Goal: Use online tool/utility: Utilize a website feature to perform a specific function

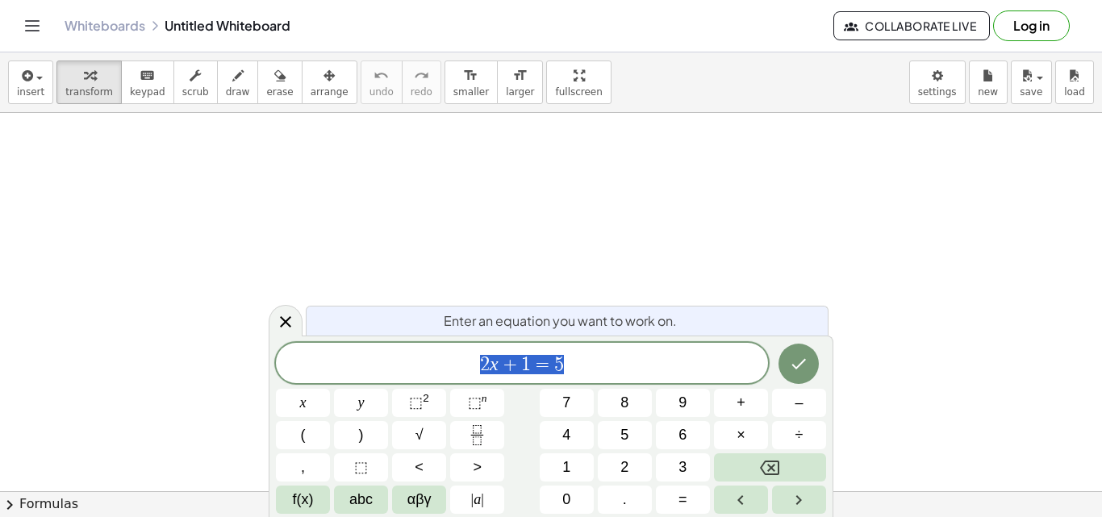
click at [278, 325] on icon at bounding box center [285, 321] width 19 height 19
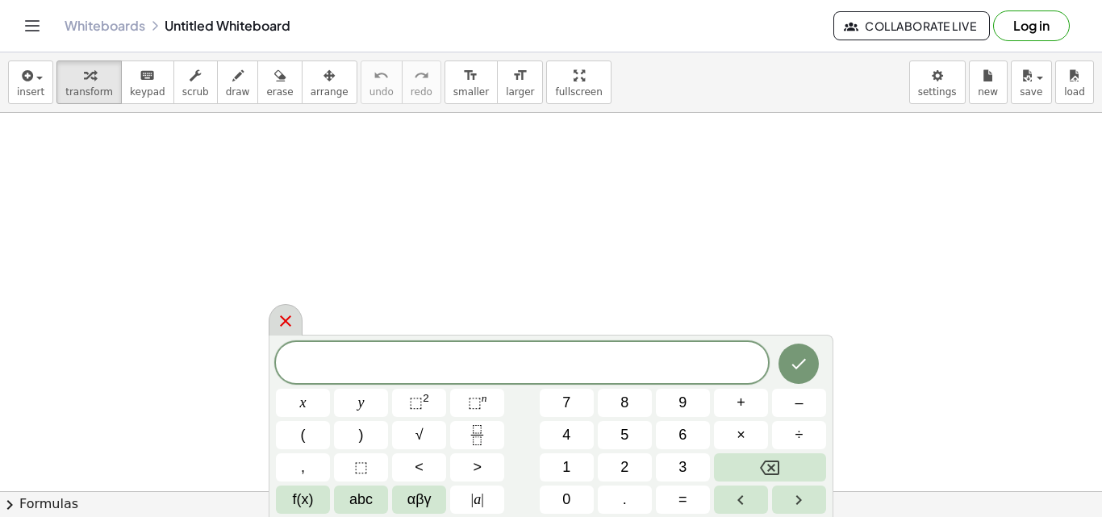
click at [295, 315] on div at bounding box center [286, 319] width 34 height 31
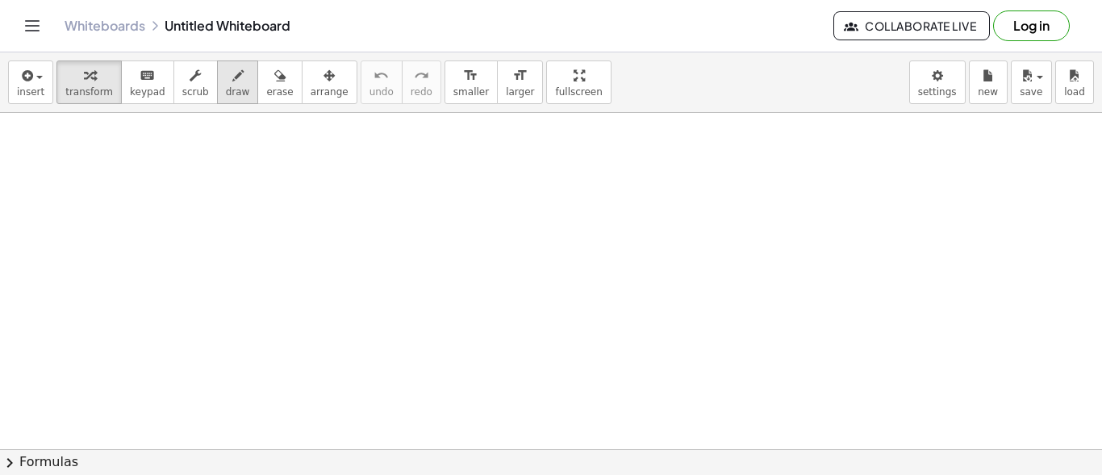
drag, startPoint x: 208, startPoint y: 162, endPoint x: 218, endPoint y: 74, distance: 88.5
click at [218, 74] on div "insert select one: Math Expression Function Text Youtube Video Graphing Geometr…" at bounding box center [551, 263] width 1102 height 423
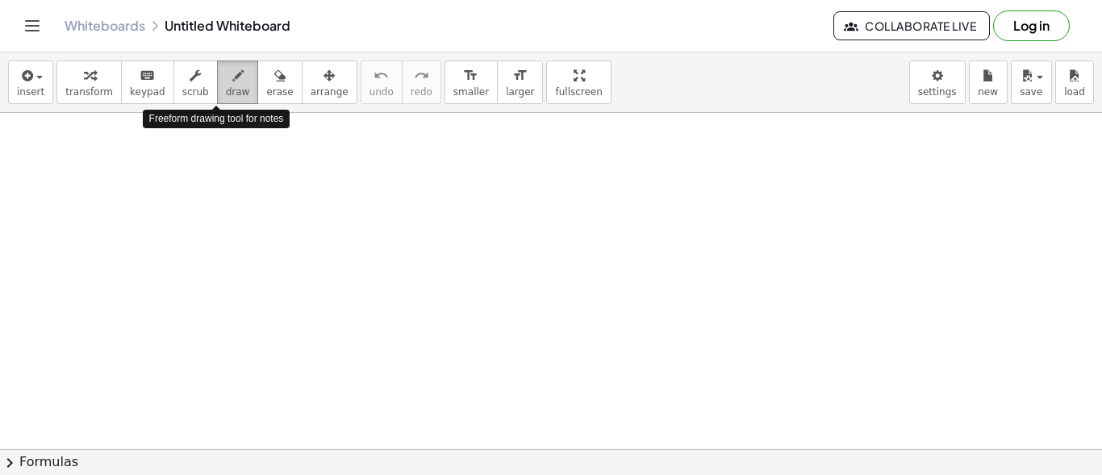
click at [226, 87] on span "draw" at bounding box center [238, 91] width 24 height 11
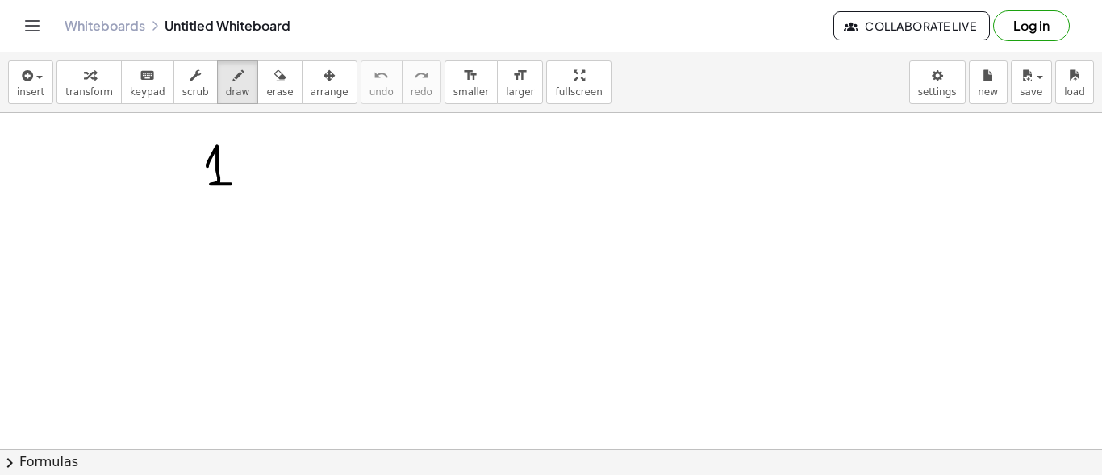
drag, startPoint x: 207, startPoint y: 165, endPoint x: 231, endPoint y: 182, distance: 28.4
drag, startPoint x: 237, startPoint y: 160, endPoint x: 249, endPoint y: 180, distance: 23.1
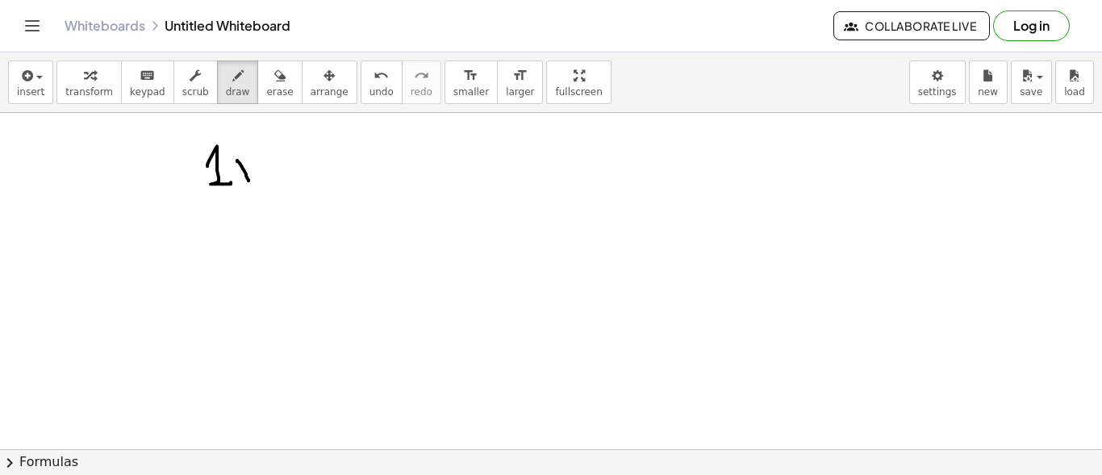
drag, startPoint x: 247, startPoint y: 169, endPoint x: 258, endPoint y: 158, distance: 15.4
drag, startPoint x: 244, startPoint y: 169, endPoint x: 268, endPoint y: 182, distance: 26.7
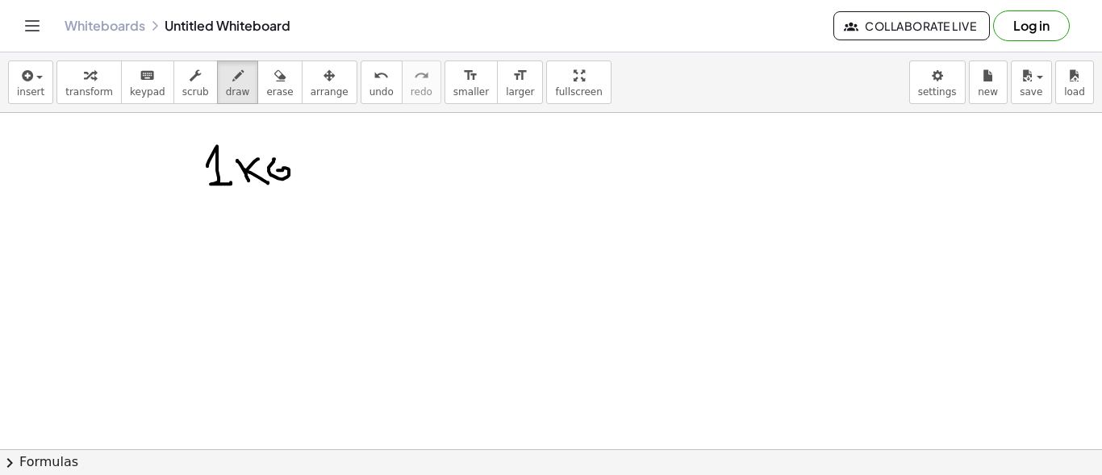
drag, startPoint x: 274, startPoint y: 158, endPoint x: 278, endPoint y: 169, distance: 11.7
drag, startPoint x: 274, startPoint y: 159, endPoint x: 285, endPoint y: 157, distance: 11.4
drag, startPoint x: 336, startPoint y: 154, endPoint x: 351, endPoint y: 152, distance: 14.6
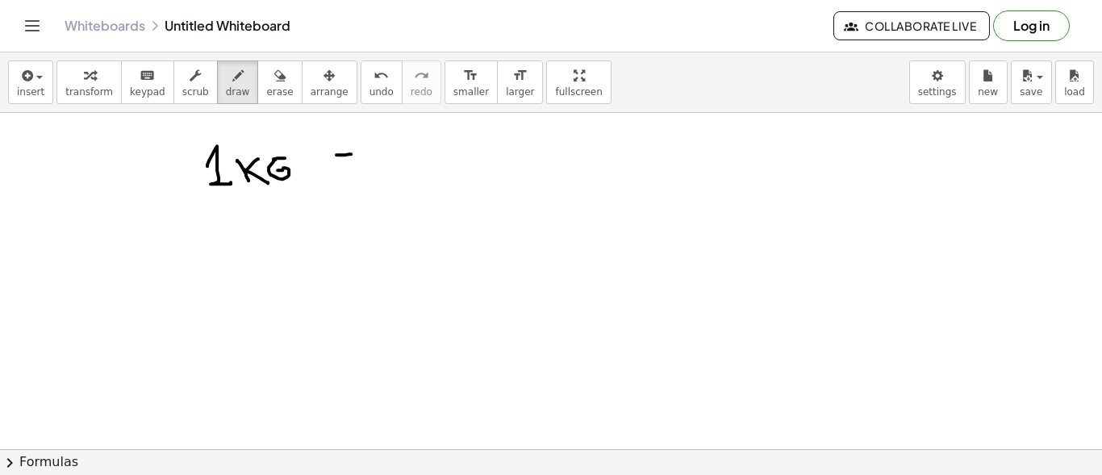
drag, startPoint x: 336, startPoint y: 164, endPoint x: 354, endPoint y: 162, distance: 17.8
drag, startPoint x: 419, startPoint y: 145, endPoint x: 397, endPoint y: 168, distance: 31.4
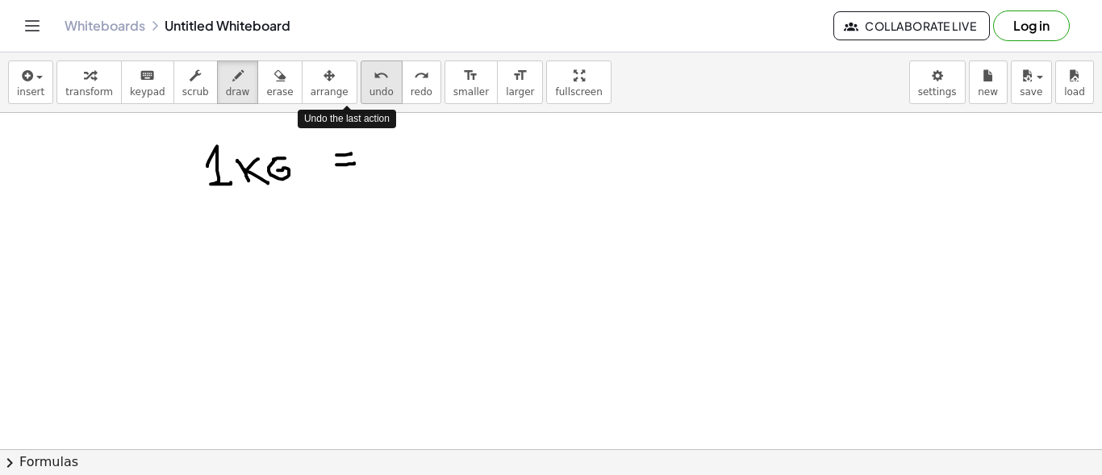
click at [370, 96] on span "undo" at bounding box center [382, 91] width 24 height 11
drag, startPoint x: 403, startPoint y: 150, endPoint x: 406, endPoint y: 174, distance: 24.3
drag, startPoint x: 403, startPoint y: 150, endPoint x: 420, endPoint y: 173, distance: 28.4
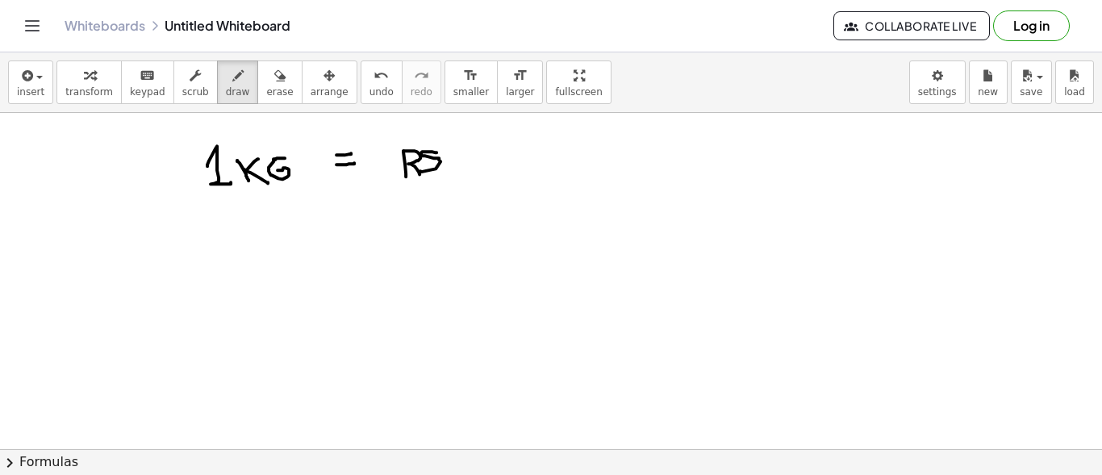
drag, startPoint x: 437, startPoint y: 152, endPoint x: 420, endPoint y: 170, distance: 24.6
click at [370, 93] on span "undo" at bounding box center [382, 91] width 24 height 11
drag, startPoint x: 428, startPoint y: 141, endPoint x: 424, endPoint y: 177, distance: 35.7
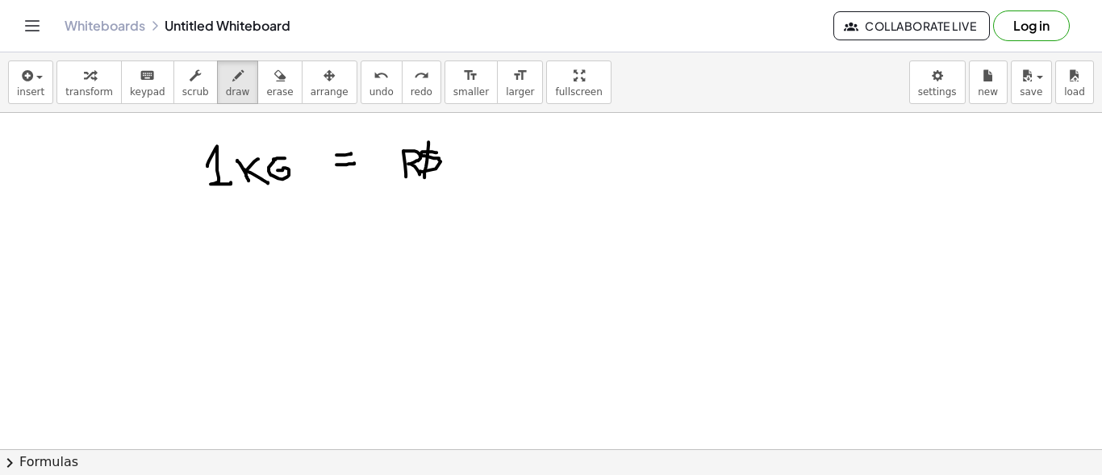
drag, startPoint x: 439, startPoint y: 141, endPoint x: 425, endPoint y: 188, distance: 48.8
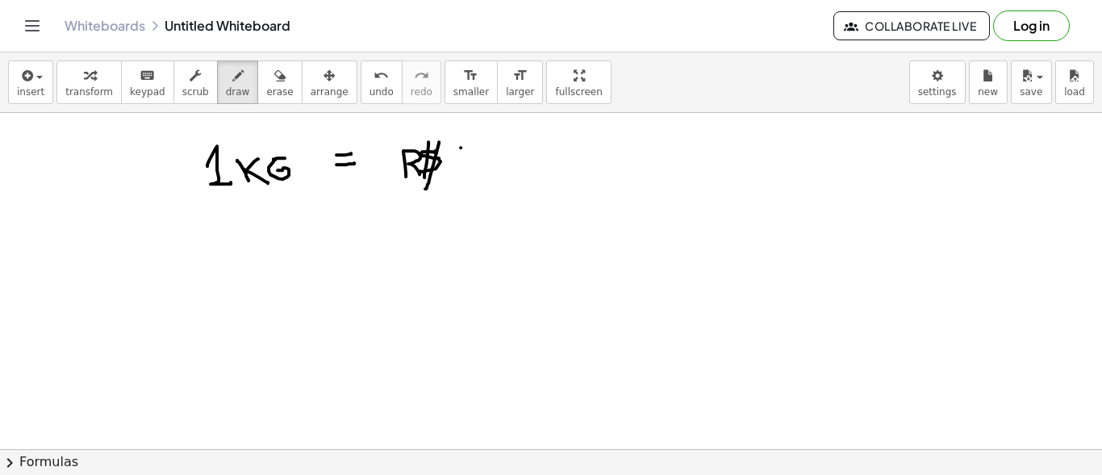
drag, startPoint x: 459, startPoint y: 148, endPoint x: 474, endPoint y: 147, distance: 15.4
drag, startPoint x: 458, startPoint y: 148, endPoint x: 452, endPoint y: 166, distance: 19.6
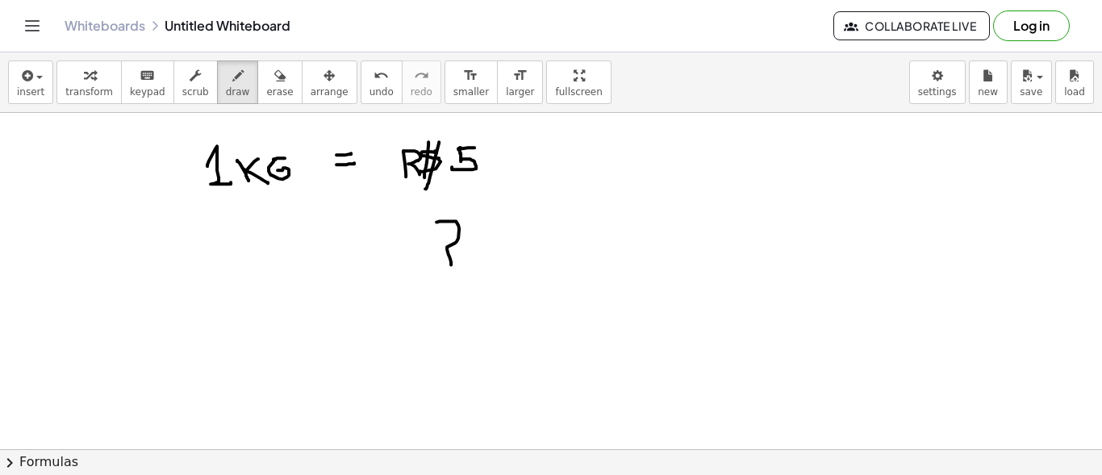
drag, startPoint x: 437, startPoint y: 221, endPoint x: 451, endPoint y: 263, distance: 44.1
drag, startPoint x: 345, startPoint y: 247, endPoint x: 361, endPoint y: 249, distance: 17.0
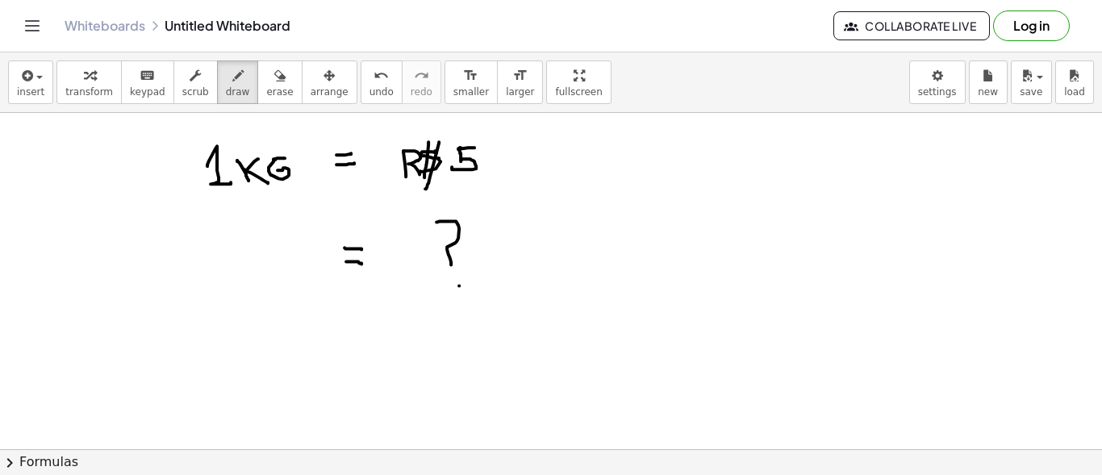
drag, startPoint x: 346, startPoint y: 261, endPoint x: 362, endPoint y: 263, distance: 16.3
drag, startPoint x: 199, startPoint y: 252, endPoint x: 198, endPoint y: 285, distance: 33.1
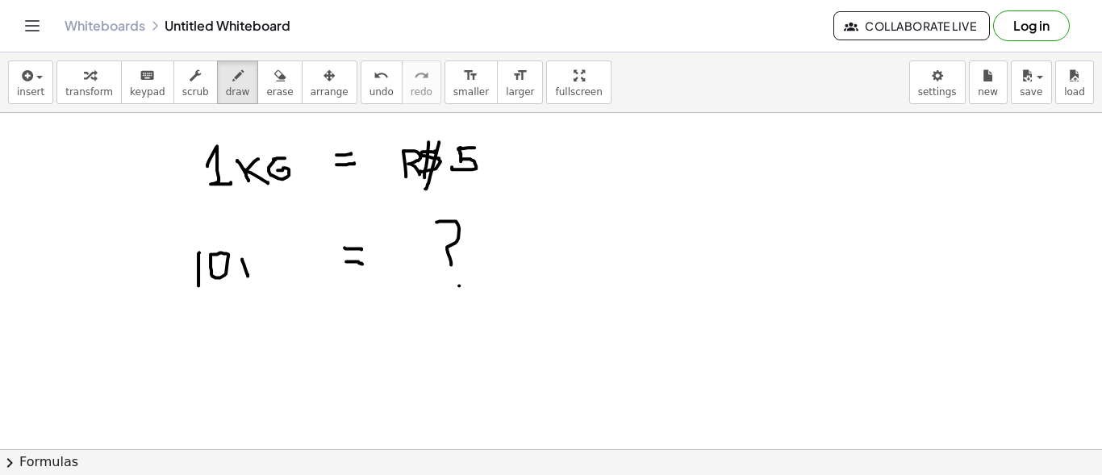
drag, startPoint x: 242, startPoint y: 258, endPoint x: 248, endPoint y: 272, distance: 14.8
drag, startPoint x: 244, startPoint y: 266, endPoint x: 255, endPoint y: 258, distance: 13.2
drag, startPoint x: 244, startPoint y: 265, endPoint x: 266, endPoint y: 273, distance: 23.0
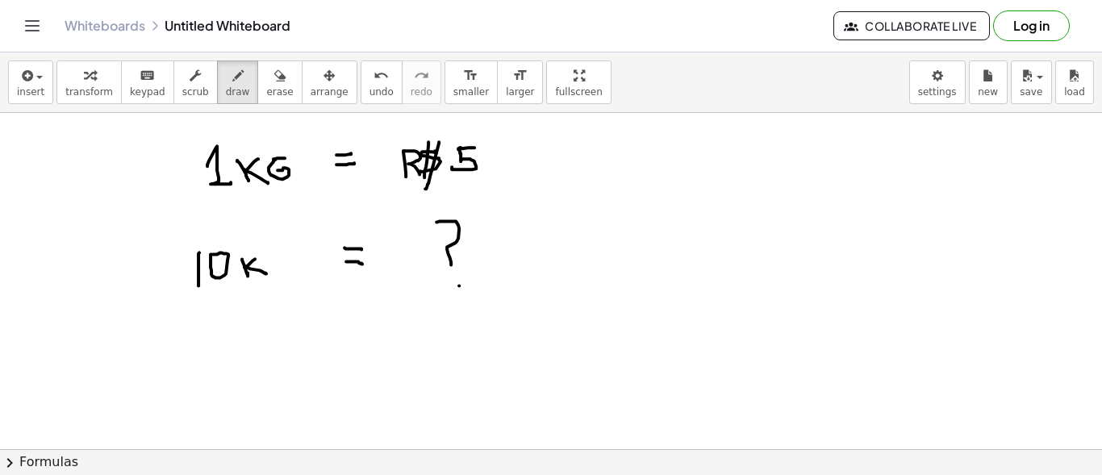
drag, startPoint x: 281, startPoint y: 255, endPoint x: 272, endPoint y: 268, distance: 15.7
drag, startPoint x: 169, startPoint y: 177, endPoint x: 159, endPoint y: 237, distance: 61.3
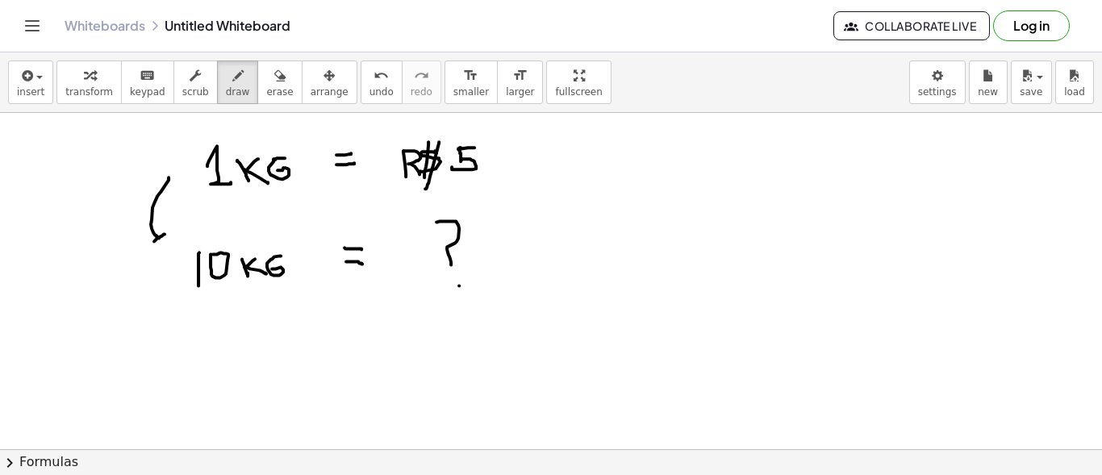
drag, startPoint x: 154, startPoint y: 240, endPoint x: 165, endPoint y: 233, distance: 12.8
drag, startPoint x: 153, startPoint y: 240, endPoint x: 165, endPoint y: 236, distance: 12.0
drag, startPoint x: 83, startPoint y: 205, endPoint x: 95, endPoint y: 210, distance: 13.0
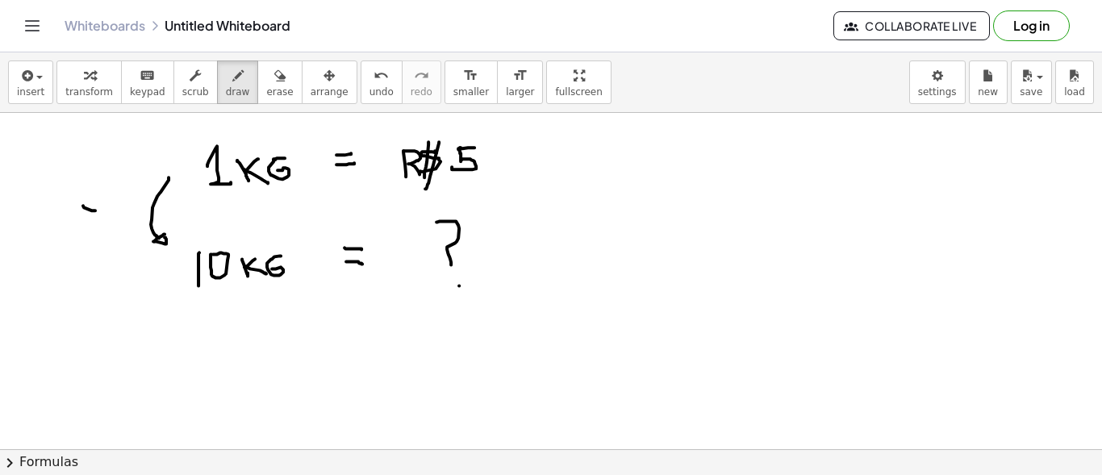
drag, startPoint x: 86, startPoint y: 215, endPoint x: 91, endPoint y: 202, distance: 14.8
drag, startPoint x: 103, startPoint y: 198, endPoint x: 106, endPoint y: 211, distance: 12.3
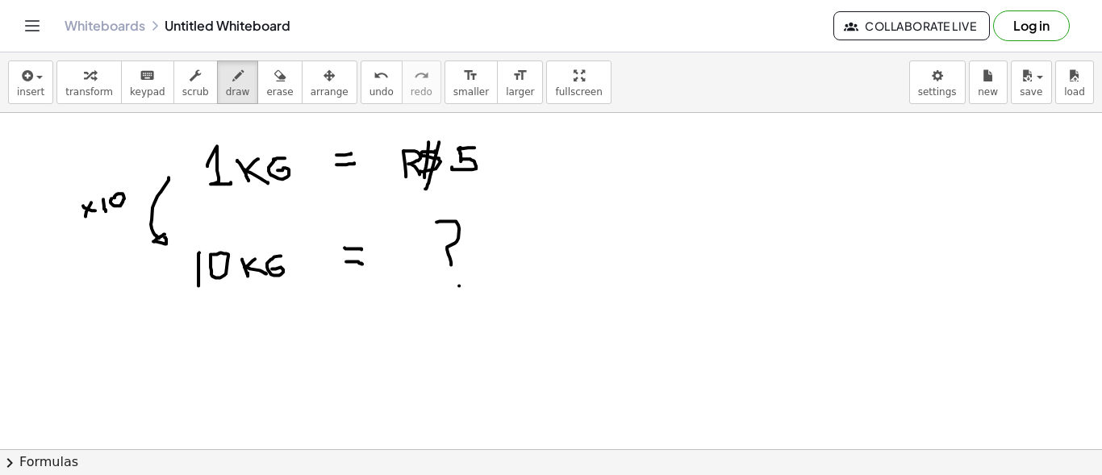
drag, startPoint x: 492, startPoint y: 161, endPoint x: 501, endPoint y: 221, distance: 61.2
drag, startPoint x: 496, startPoint y: 220, endPoint x: 508, endPoint y: 224, distance: 12.8
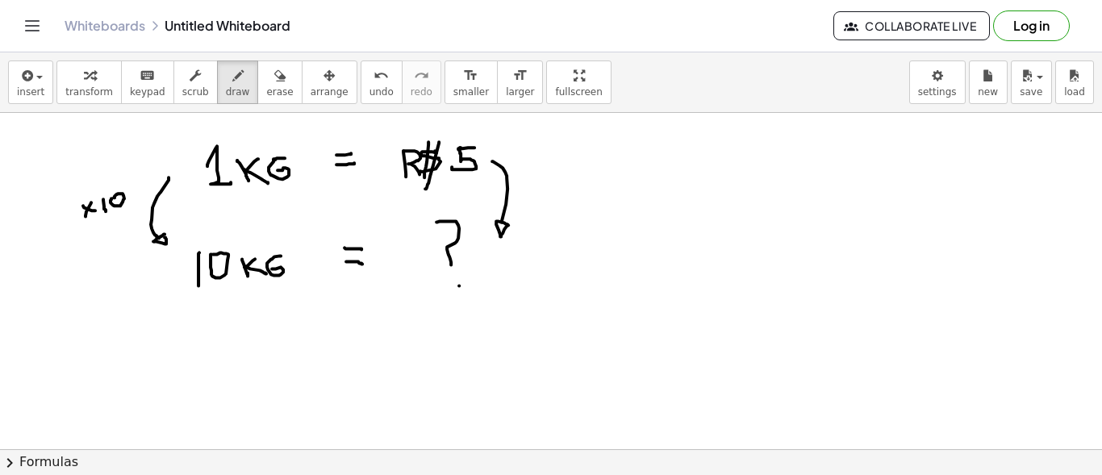
drag, startPoint x: 496, startPoint y: 222, endPoint x: 508, endPoint y: 224, distance: 11.6
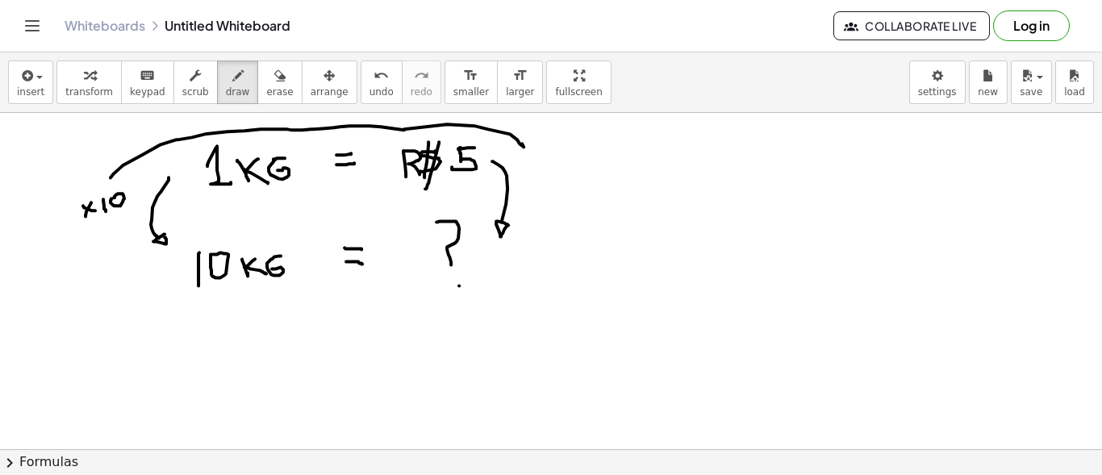
drag, startPoint x: 111, startPoint y: 177, endPoint x: 522, endPoint y: 143, distance: 412.9
drag, startPoint x: 530, startPoint y: 191, endPoint x: 537, endPoint y: 195, distance: 8.3
drag, startPoint x: 529, startPoint y: 196, endPoint x: 535, endPoint y: 188, distance: 9.8
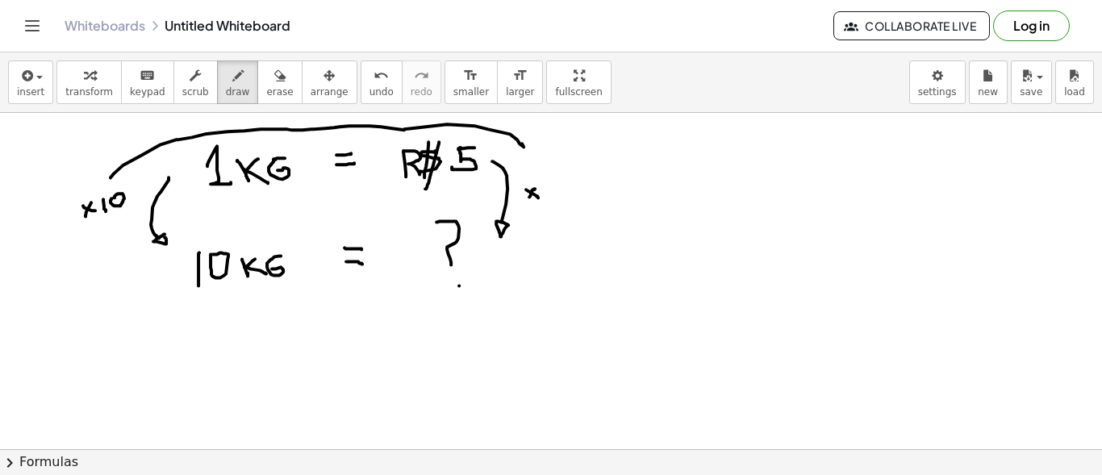
drag, startPoint x: 546, startPoint y: 182, endPoint x: 550, endPoint y: 198, distance: 15.9
click at [266, 87] on span "erase" at bounding box center [279, 91] width 27 height 11
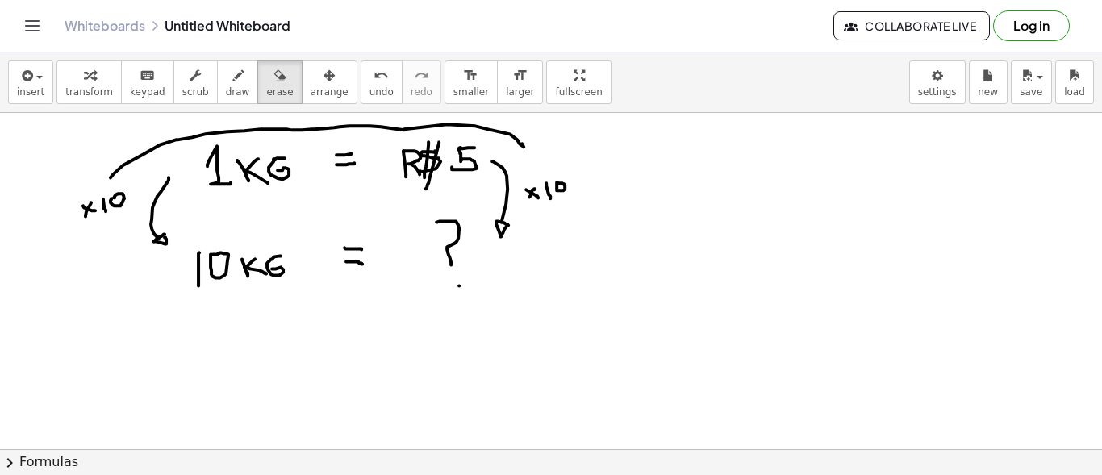
click at [226, 91] on span "draw" at bounding box center [238, 91] width 24 height 11
drag, startPoint x: 411, startPoint y: 244, endPoint x: 396, endPoint y: 270, distance: 30.7
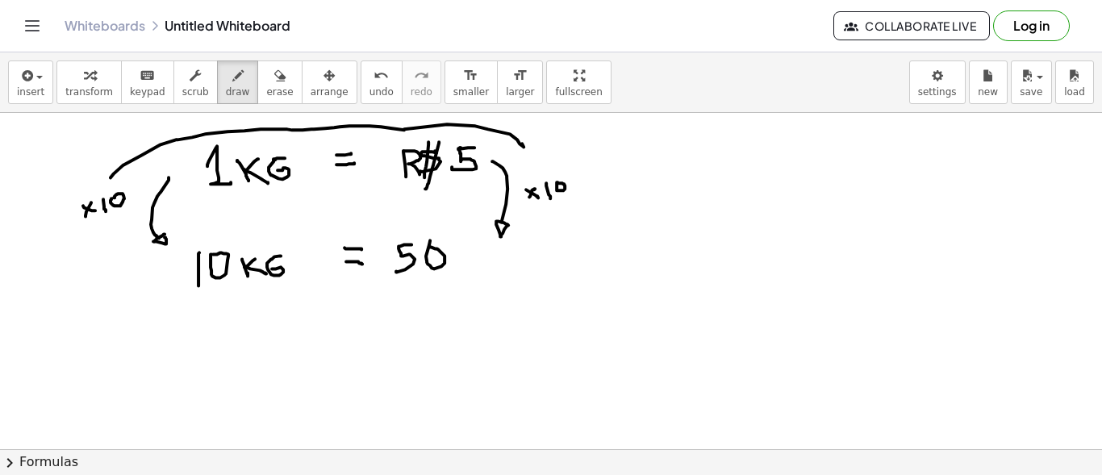
drag, startPoint x: 453, startPoint y: 255, endPoint x: 456, endPoint y: 269, distance: 14.1
drag, startPoint x: 455, startPoint y: 263, endPoint x: 462, endPoint y: 257, distance: 9.2
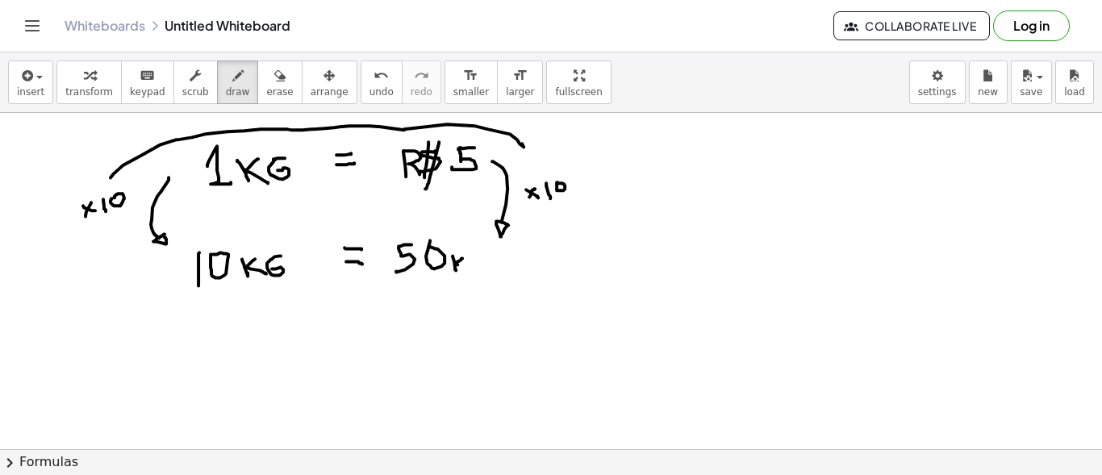
drag, startPoint x: 457, startPoint y: 264, endPoint x: 466, endPoint y: 269, distance: 9.8
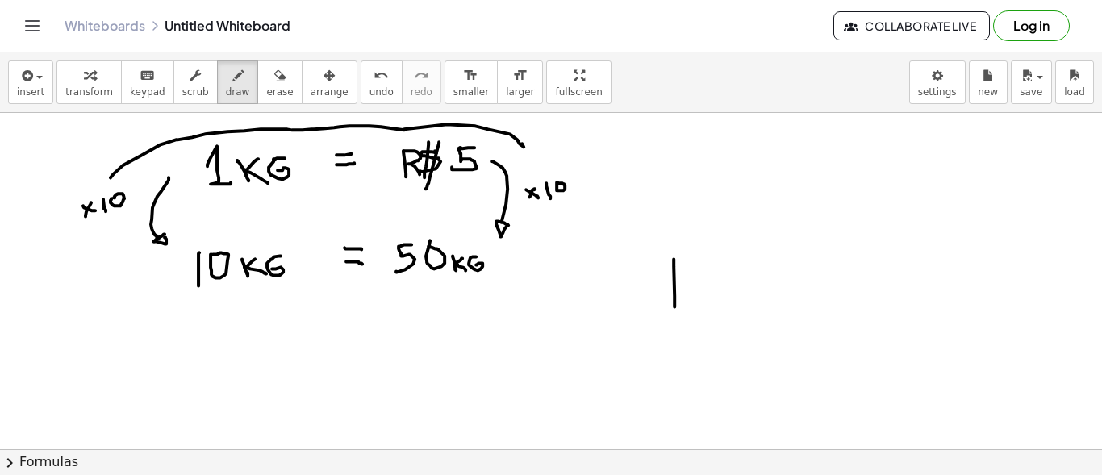
drag, startPoint x: 674, startPoint y: 258, endPoint x: 675, endPoint y: 306, distance: 47.6
click at [361, 83] on button "undo undo" at bounding box center [382, 83] width 42 height 44
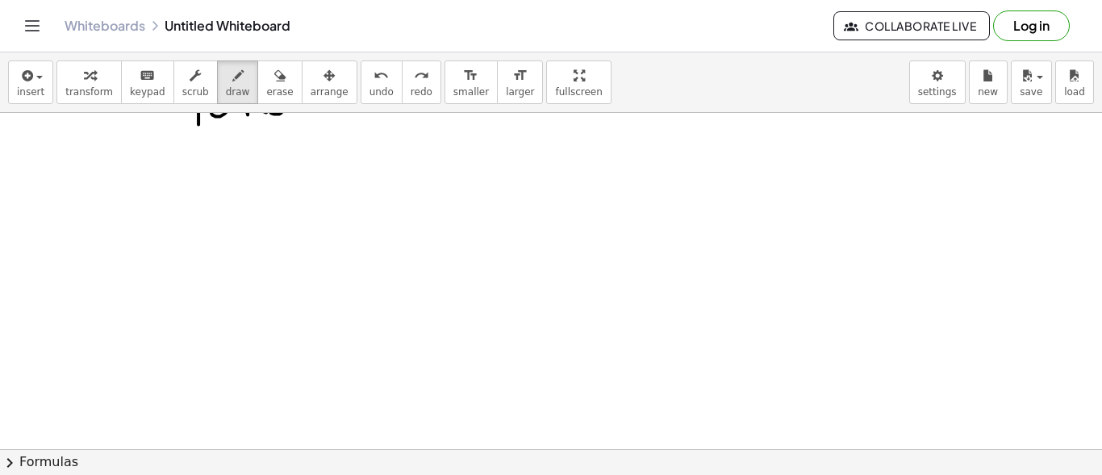
scroll to position [242, 0]
drag, startPoint x: 286, startPoint y: 158, endPoint x: 286, endPoint y: 172, distance: 13.7
click at [286, 172] on div at bounding box center [551, 302] width 1102 height 862
drag, startPoint x: 299, startPoint y: 158, endPoint x: 318, endPoint y: 170, distance: 22.2
click at [318, 170] on div at bounding box center [551, 302] width 1102 height 862
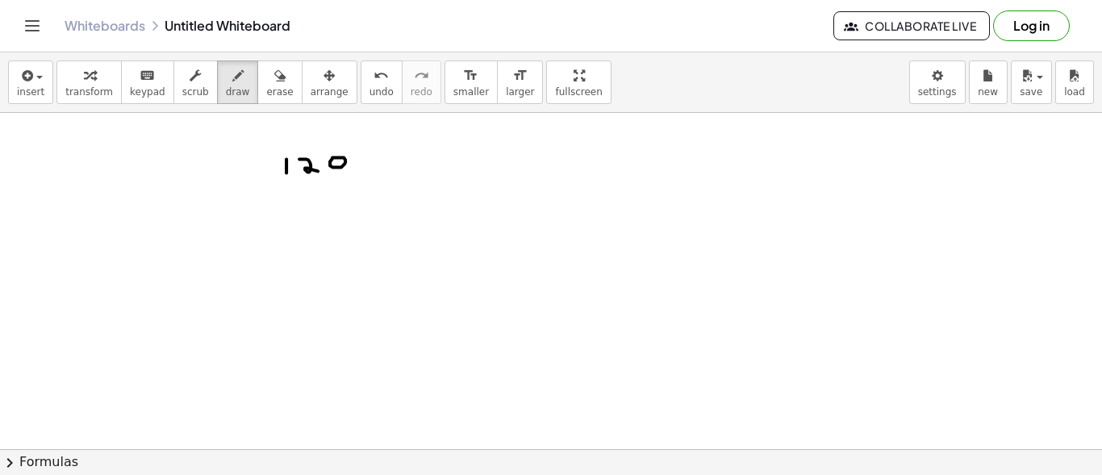
click at [332, 157] on div at bounding box center [551, 302] width 1102 height 862
drag, startPoint x: 356, startPoint y: 165, endPoint x: 353, endPoint y: 177, distance: 11.6
click at [353, 177] on div at bounding box center [551, 302] width 1102 height 862
drag, startPoint x: 374, startPoint y: 151, endPoint x: 370, endPoint y: 162, distance: 12.0
click at [370, 162] on div at bounding box center [551, 302] width 1102 height 862
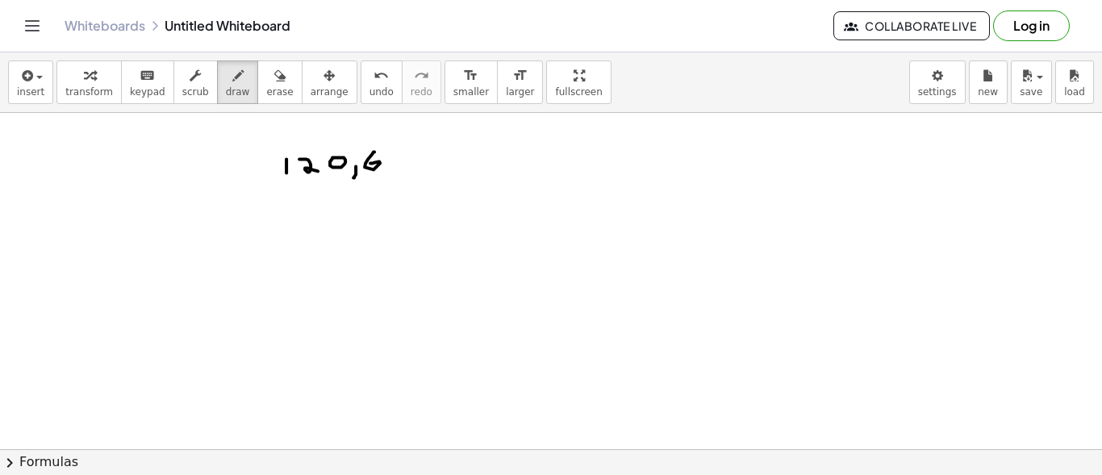
click at [399, 150] on div at bounding box center [551, 302] width 1102 height 862
drag, startPoint x: 388, startPoint y: 152, endPoint x: 402, endPoint y: 149, distance: 14.1
click at [402, 149] on div at bounding box center [551, 302] width 1102 height 862
drag, startPoint x: 387, startPoint y: 152, endPoint x: 386, endPoint y: 169, distance: 17.0
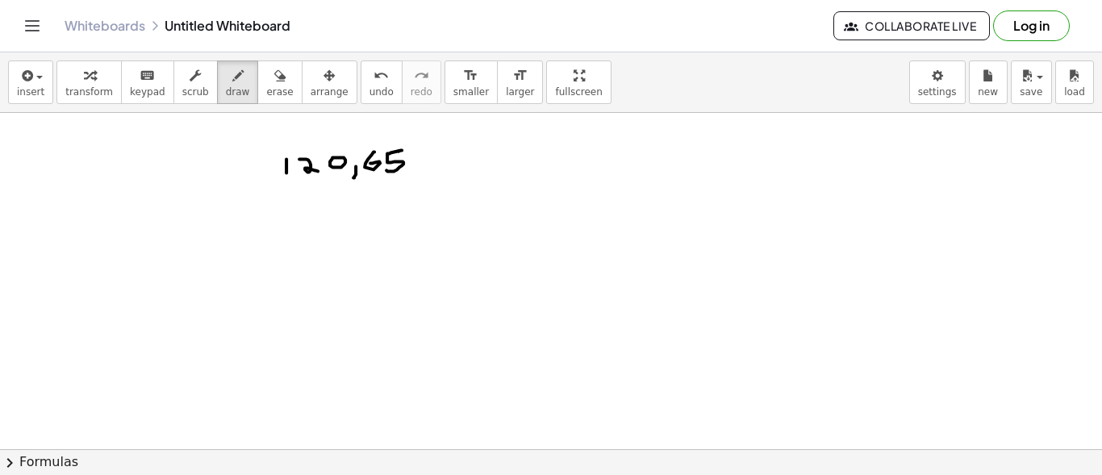
click at [386, 169] on div at bounding box center [551, 302] width 1102 height 862
drag, startPoint x: 450, startPoint y: 150, endPoint x: 558, endPoint y: 167, distance: 108.6
click at [558, 167] on div at bounding box center [551, 302] width 1102 height 862
drag, startPoint x: 474, startPoint y: 144, endPoint x: 483, endPoint y: 156, distance: 15.0
click at [483, 156] on div at bounding box center [551, 302] width 1102 height 862
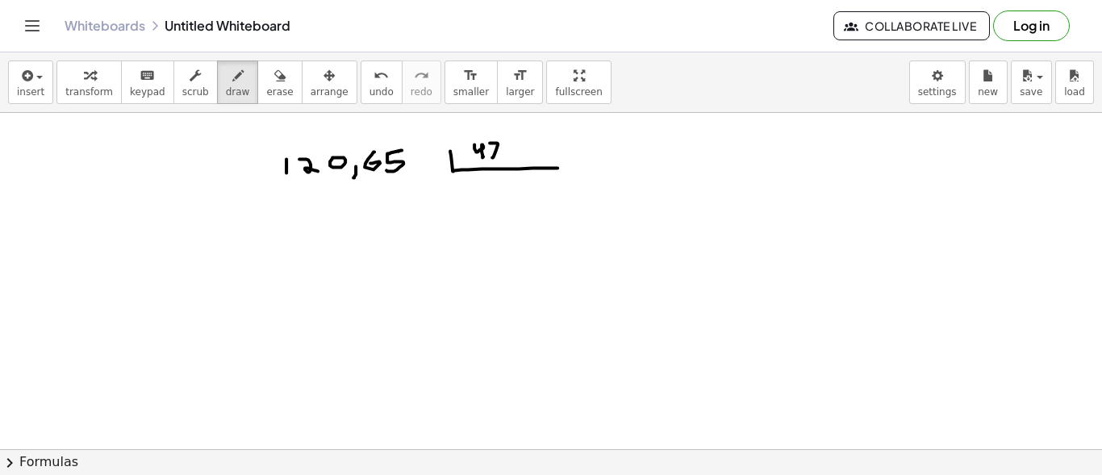
drag, startPoint x: 490, startPoint y: 142, endPoint x: 491, endPoint y: 156, distance: 13.8
click at [491, 156] on div at bounding box center [551, 302] width 1102 height 862
drag, startPoint x: 491, startPoint y: 149, endPoint x: 500, endPoint y: 148, distance: 9.7
click at [500, 148] on div at bounding box center [551, 302] width 1102 height 862
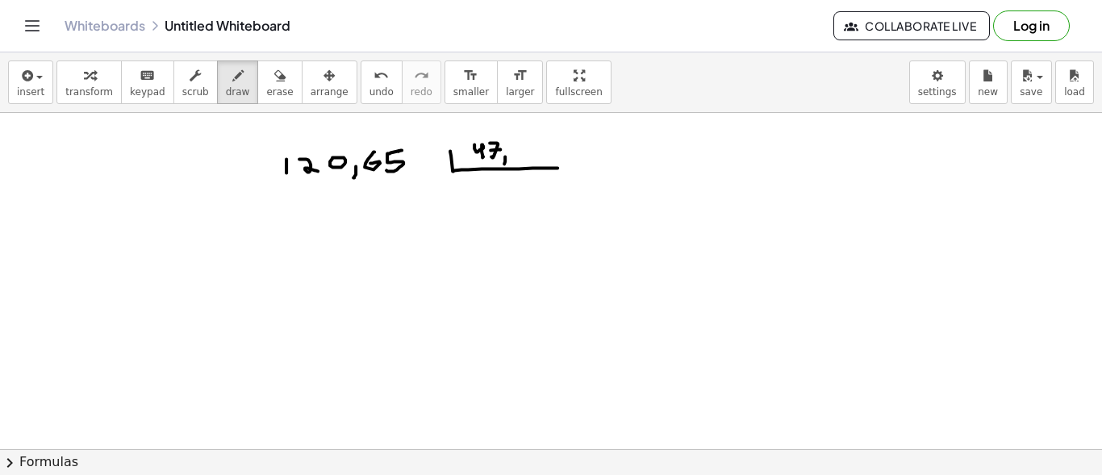
click at [503, 163] on div at bounding box center [551, 302] width 1102 height 862
drag, startPoint x: 521, startPoint y: 140, endPoint x: 515, endPoint y: 155, distance: 15.9
click at [515, 155] on div at bounding box center [551, 302] width 1102 height 862
drag, startPoint x: 370, startPoint y: 174, endPoint x: 401, endPoint y: 173, distance: 31.5
click at [401, 173] on div at bounding box center [551, 302] width 1102 height 862
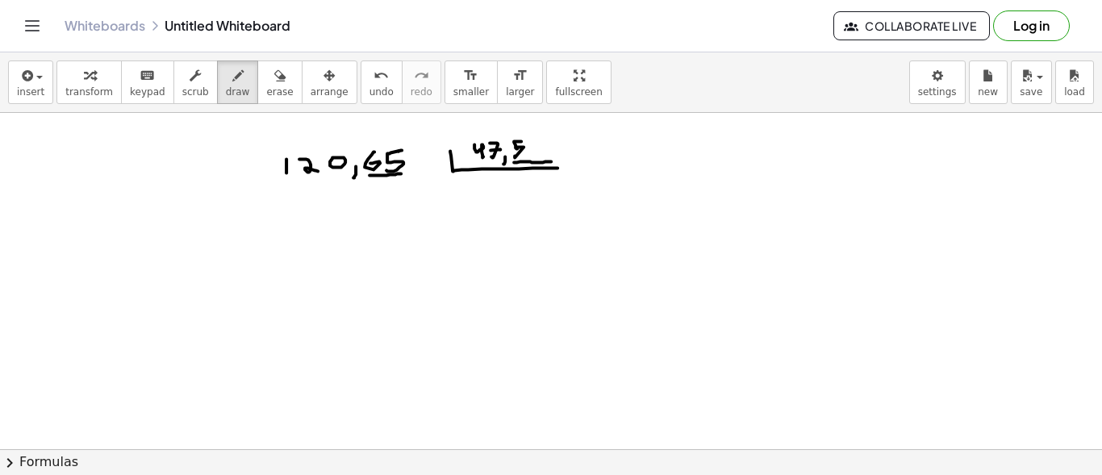
drag, startPoint x: 514, startPoint y: 161, endPoint x: 551, endPoint y: 161, distance: 37.1
click at [551, 161] on div at bounding box center [551, 302] width 1102 height 862
click at [537, 141] on div at bounding box center [551, 302] width 1102 height 862
click at [353, 166] on div at bounding box center [551, 302] width 1102 height 862
click at [503, 155] on div at bounding box center [551, 302] width 1102 height 862
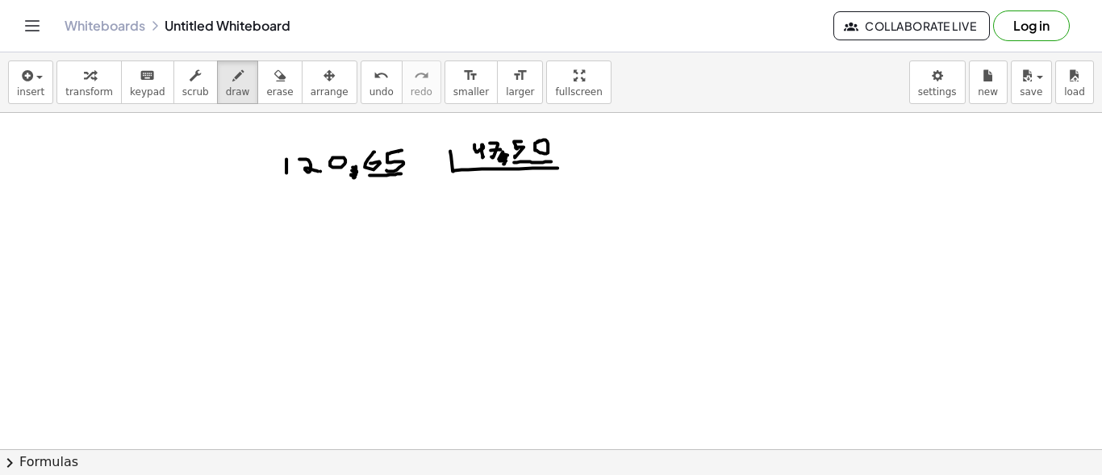
click at [320, 170] on div at bounding box center [551, 302] width 1102 height 862
click at [326, 171] on div at bounding box center [551, 302] width 1102 height 862
click at [487, 159] on div at bounding box center [551, 302] width 1102 height 862
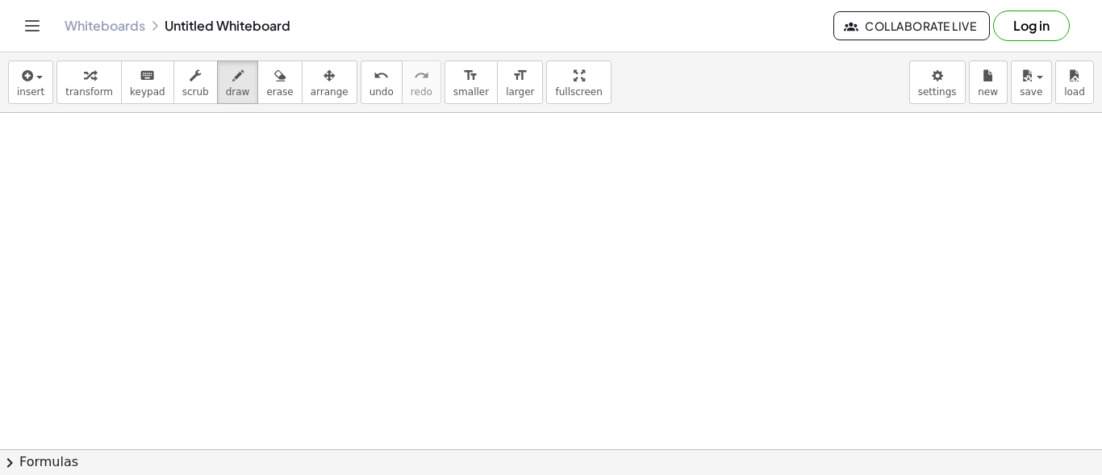
scroll to position [362, 0]
click at [353, 161] on div at bounding box center [551, 257] width 1102 height 1013
drag, startPoint x: 378, startPoint y: 159, endPoint x: 374, endPoint y: 182, distance: 23.7
click at [374, 182] on div at bounding box center [551, 257] width 1102 height 1013
click at [394, 193] on div at bounding box center [551, 257] width 1102 height 1013
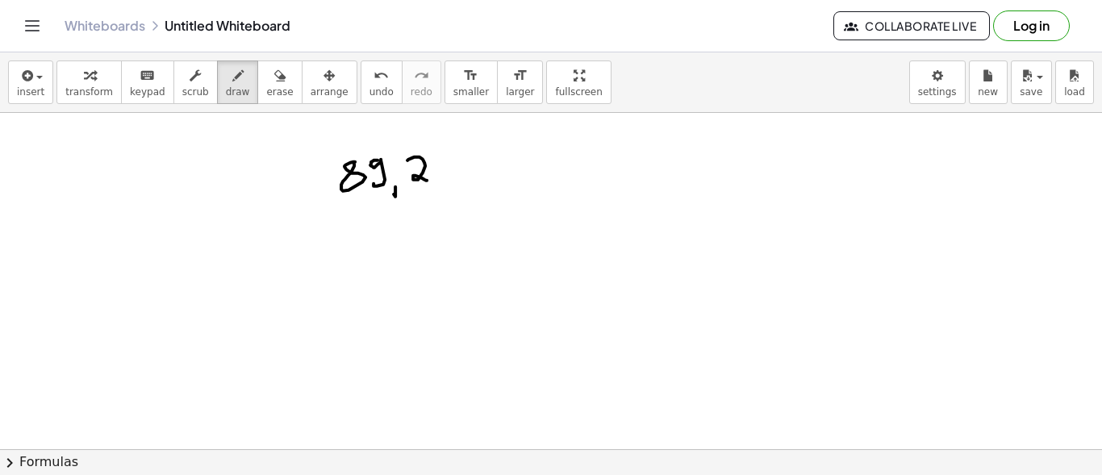
drag, startPoint x: 407, startPoint y: 159, endPoint x: 427, endPoint y: 179, distance: 28.0
click at [427, 179] on div at bounding box center [551, 257] width 1102 height 1013
drag, startPoint x: 437, startPoint y: 157, endPoint x: 444, endPoint y: 179, distance: 23.7
click at [444, 179] on div at bounding box center [551, 257] width 1102 height 1013
drag, startPoint x: 441, startPoint y: 171, endPoint x: 453, endPoint y: 172, distance: 12.1
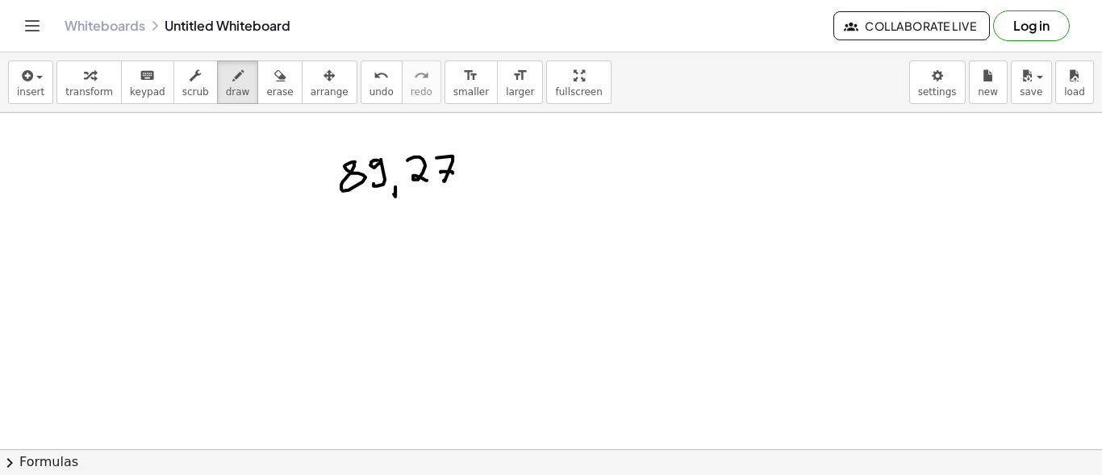
click at [453, 172] on div at bounding box center [551, 257] width 1102 height 1013
drag, startPoint x: 490, startPoint y: 151, endPoint x: 570, endPoint y: 177, distance: 83.9
click at [570, 177] on div at bounding box center [551, 257] width 1102 height 1013
click at [390, 94] on div "insert select one: Math Expression Function Text Youtube Video Graphing Geometr…" at bounding box center [551, 263] width 1102 height 423
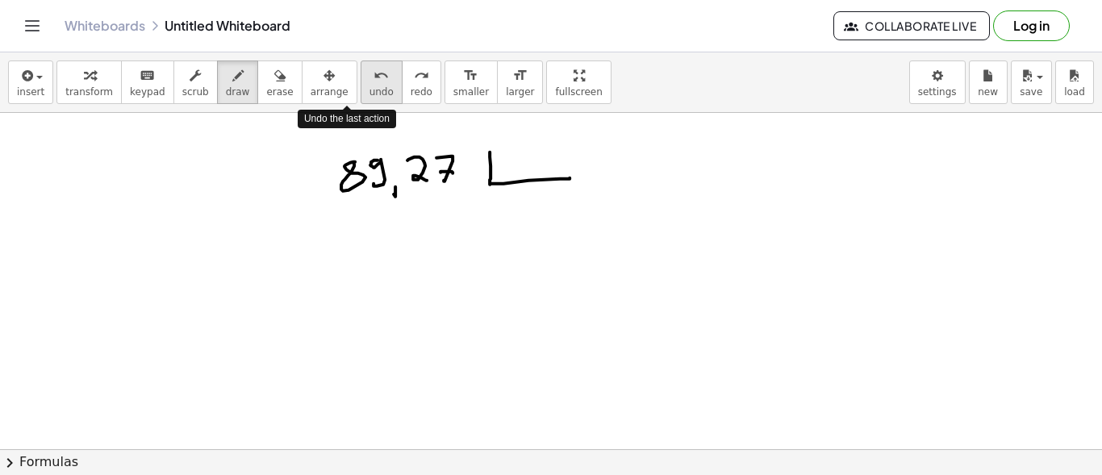
click at [374, 82] on icon "undo" at bounding box center [381, 75] width 15 height 19
drag, startPoint x: 508, startPoint y: 145, endPoint x: 508, endPoint y: 163, distance: 17.8
click at [508, 163] on div at bounding box center [551, 257] width 1102 height 1013
click at [524, 167] on div at bounding box center [551, 257] width 1102 height 1013
drag, startPoint x: 536, startPoint y: 149, endPoint x: 536, endPoint y: 163, distance: 13.7
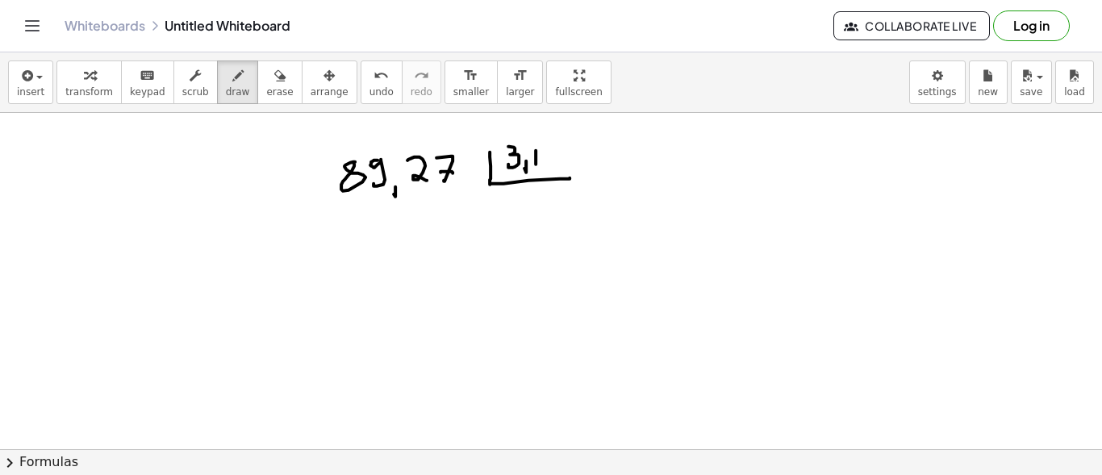
click at [536, 163] on div at bounding box center [551, 257] width 1102 height 1013
drag, startPoint x: 548, startPoint y: 150, endPoint x: 544, endPoint y: 159, distance: 9.7
click at [544, 159] on div at bounding box center [551, 257] width 1102 height 1013
drag, startPoint x: 533, startPoint y: 168, endPoint x: 550, endPoint y: 168, distance: 17.8
click at [550, 168] on div at bounding box center [551, 257] width 1102 height 1013
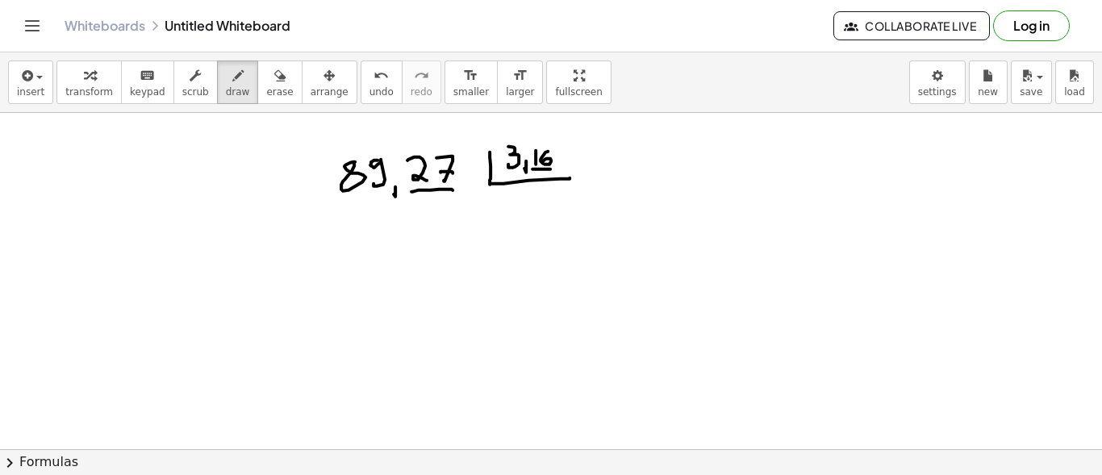
drag, startPoint x: 412, startPoint y: 190, endPoint x: 453, endPoint y: 189, distance: 40.4
click at [453, 189] on div at bounding box center [551, 257] width 1102 height 1013
drag, startPoint x: 391, startPoint y: 194, endPoint x: 394, endPoint y: 180, distance: 14.1
click at [394, 180] on div at bounding box center [551, 257] width 1102 height 1013
drag, startPoint x: 520, startPoint y: 171, endPoint x: 524, endPoint y: 160, distance: 11.7
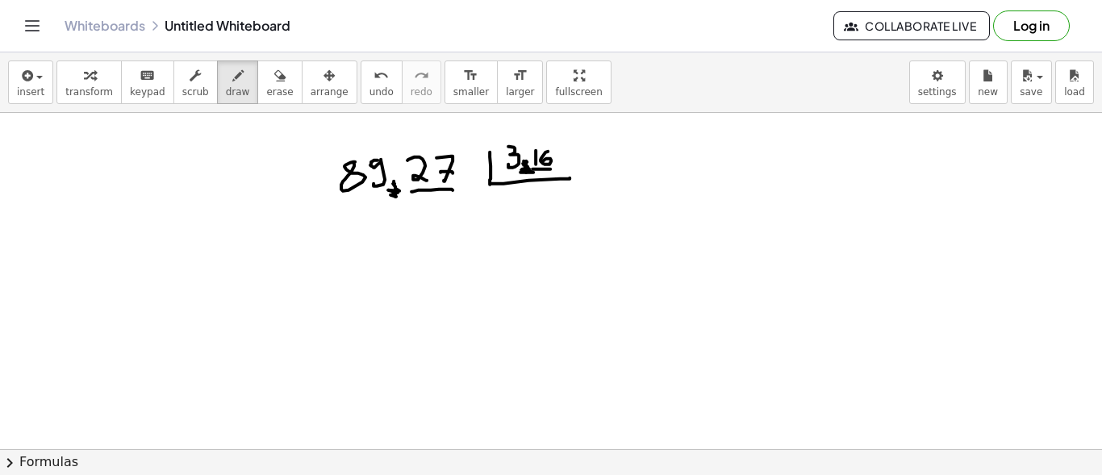
click at [524, 160] on div at bounding box center [551, 257] width 1102 height 1013
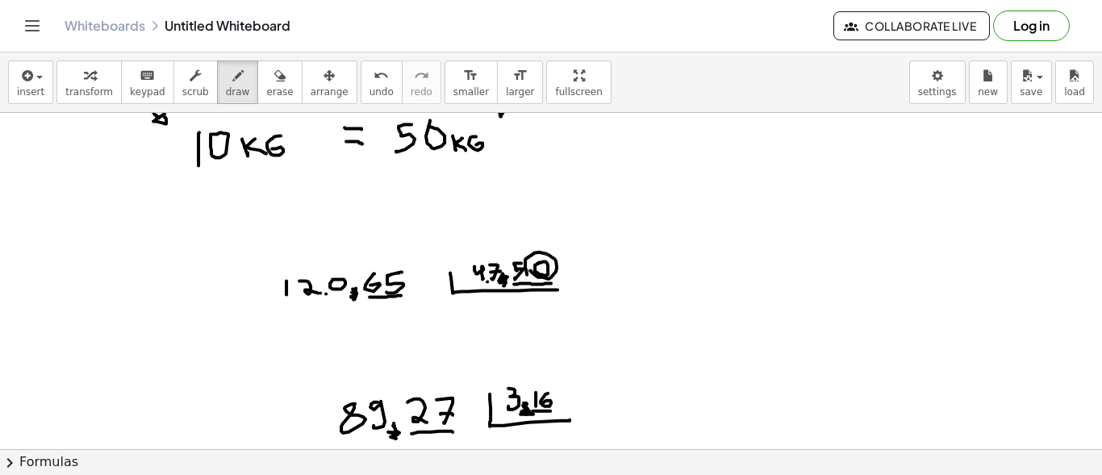
click at [370, 89] on span "undo" at bounding box center [382, 91] width 24 height 11
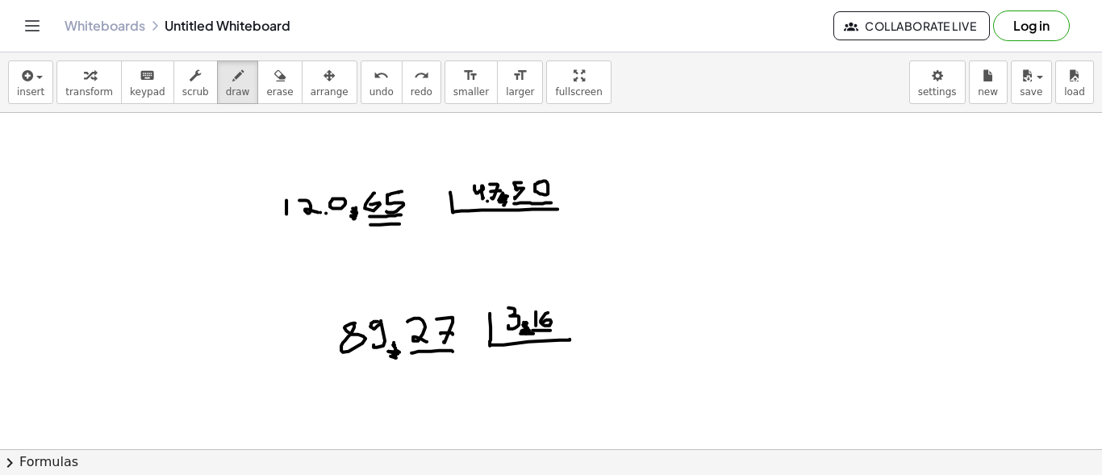
drag, startPoint x: 370, startPoint y: 223, endPoint x: 399, endPoint y: 223, distance: 29.1
click at [399, 223] on div at bounding box center [551, 418] width 1102 height 1013
drag, startPoint x: 520, startPoint y: 218, endPoint x: 545, endPoint y: 218, distance: 25.0
click at [545, 218] on div at bounding box center [551, 418] width 1102 height 1013
drag, startPoint x: 414, startPoint y: 358, endPoint x: 449, endPoint y: 359, distance: 35.5
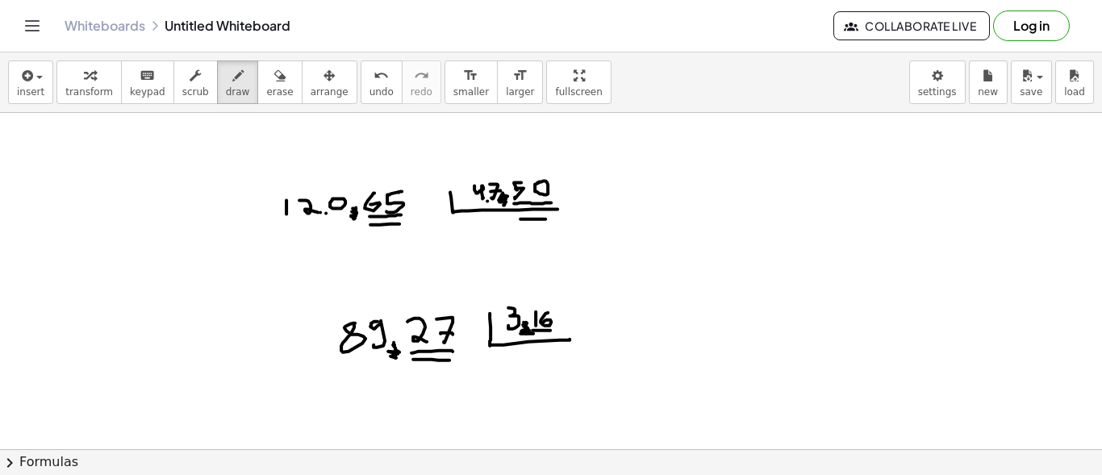
click at [449, 359] on div at bounding box center [551, 418] width 1102 height 1013
drag, startPoint x: 535, startPoint y: 345, endPoint x: 551, endPoint y: 345, distance: 16.1
click at [551, 345] on div at bounding box center [551, 418] width 1102 height 1013
click at [736, 242] on div at bounding box center [551, 418] width 1102 height 1013
drag, startPoint x: 750, startPoint y: 253, endPoint x: 750, endPoint y: 265, distance: 12.1
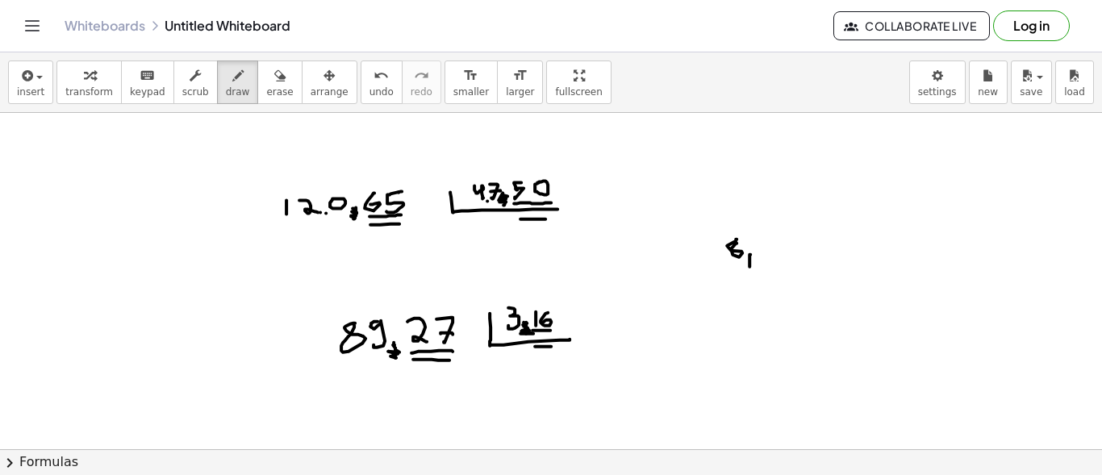
click at [750, 265] on div at bounding box center [551, 418] width 1102 height 1013
drag, startPoint x: 756, startPoint y: 242, endPoint x: 769, endPoint y: 250, distance: 15.2
click at [769, 250] on div at bounding box center [551, 418] width 1102 height 1013
drag, startPoint x: 838, startPoint y: 235, endPoint x: 830, endPoint y: 230, distance: 9.4
click at [830, 230] on div at bounding box center [551, 418] width 1102 height 1013
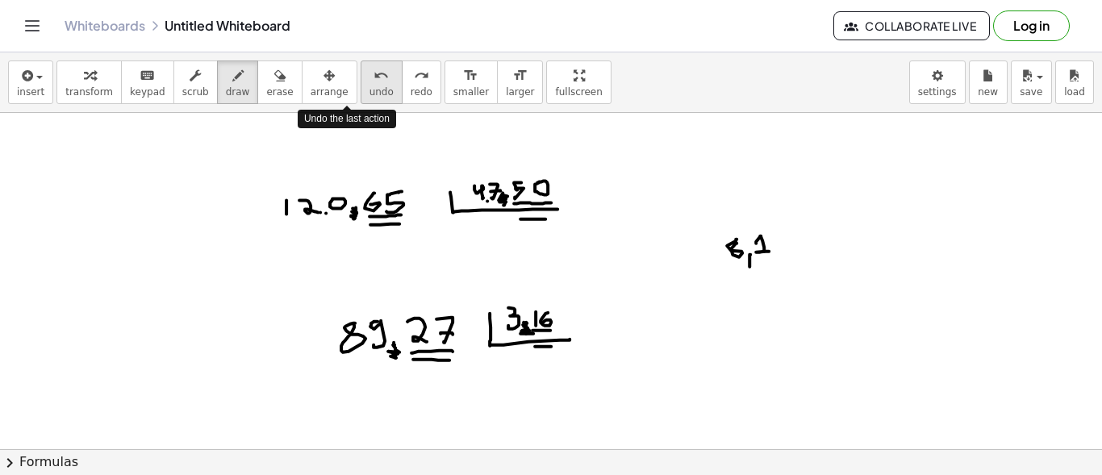
click at [361, 84] on button "undo undo" at bounding box center [382, 83] width 42 height 44
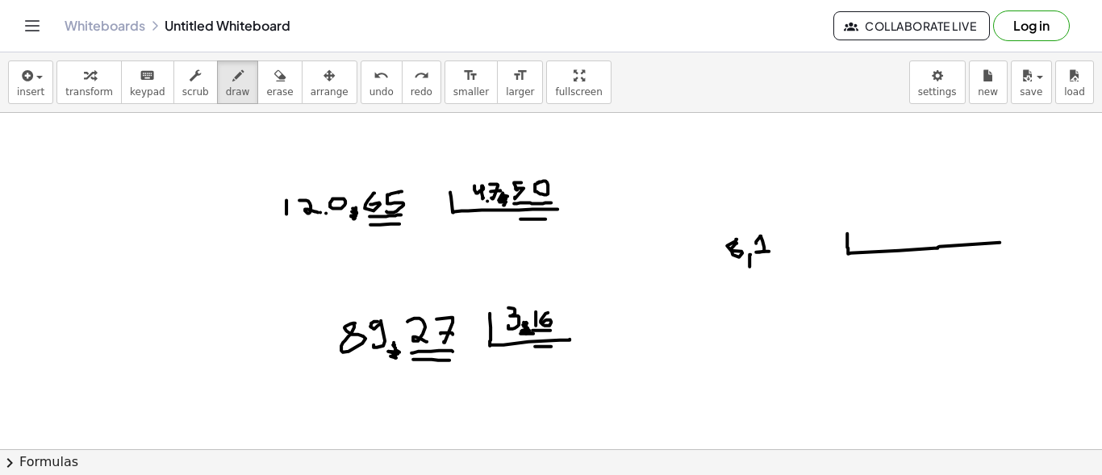
drag, startPoint x: 847, startPoint y: 232, endPoint x: 1000, endPoint y: 241, distance: 152.8
click at [1000, 241] on div at bounding box center [551, 418] width 1102 height 1013
drag, startPoint x: 862, startPoint y: 220, endPoint x: 878, endPoint y: 235, distance: 21.7
click at [878, 235] on div at bounding box center [551, 418] width 1102 height 1013
drag, startPoint x: 876, startPoint y: 219, endPoint x: 895, endPoint y: 229, distance: 20.9
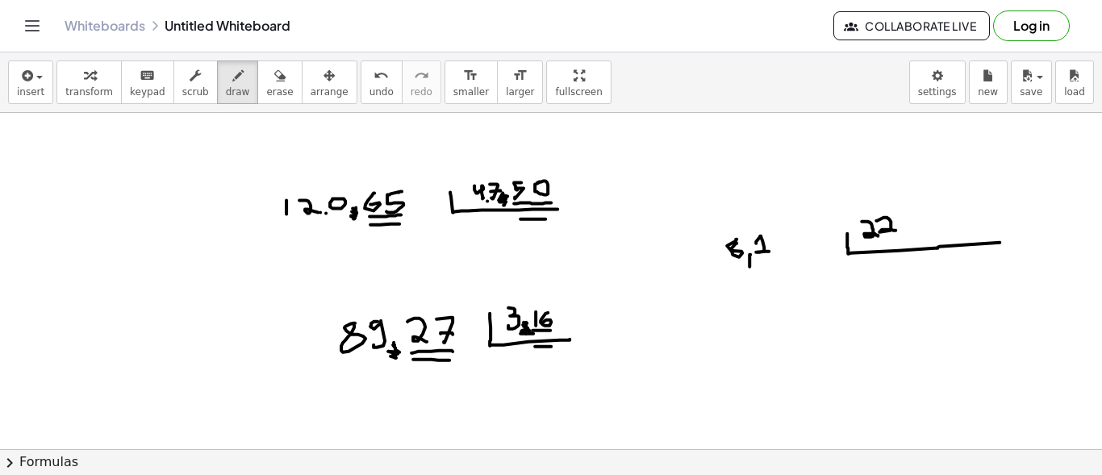
click at [895, 229] on div at bounding box center [551, 418] width 1102 height 1013
drag, startPoint x: 900, startPoint y: 213, endPoint x: 906, endPoint y: 228, distance: 16.3
click at [906, 228] on div at bounding box center [551, 418] width 1102 height 1013
drag, startPoint x: 922, startPoint y: 211, endPoint x: 931, endPoint y: 227, distance: 18.4
click at [931, 227] on div at bounding box center [551, 418] width 1102 height 1013
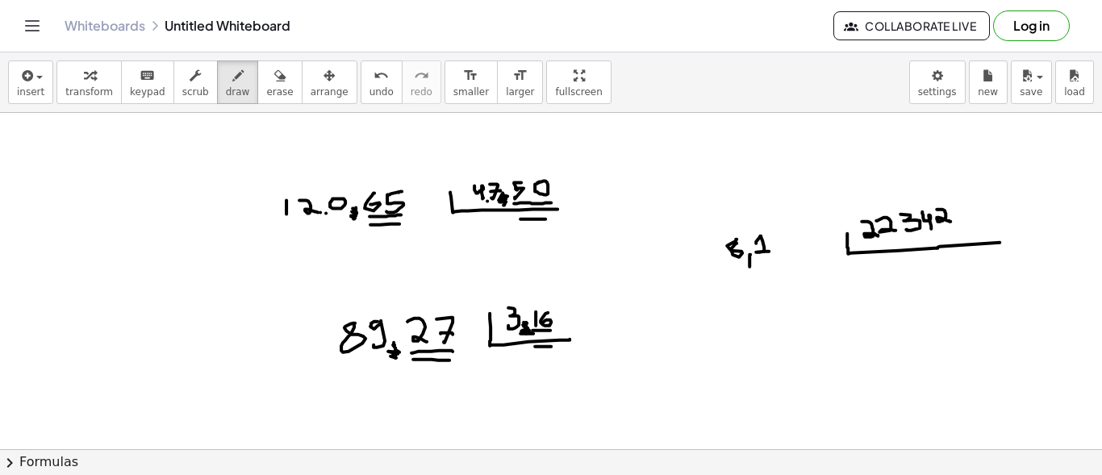
drag, startPoint x: 937, startPoint y: 208, endPoint x: 950, endPoint y: 220, distance: 18.3
click at [950, 220] on div at bounding box center [551, 418] width 1102 height 1013
drag, startPoint x: 961, startPoint y: 219, endPoint x: 960, endPoint y: 229, distance: 10.5
click at [960, 229] on div at bounding box center [551, 418] width 1102 height 1013
drag, startPoint x: 973, startPoint y: 206, endPoint x: 967, endPoint y: 223, distance: 18.1
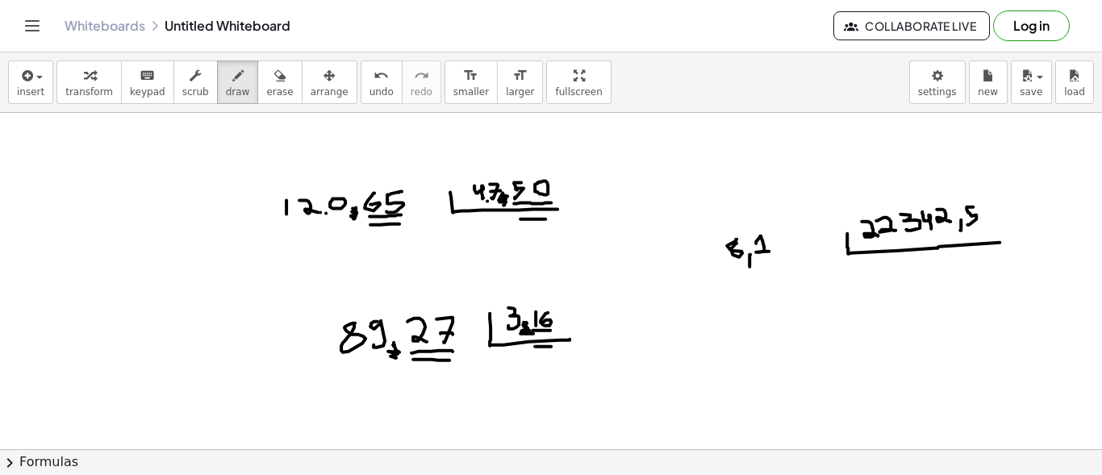
click at [967, 223] on div at bounding box center [551, 418] width 1102 height 1013
drag, startPoint x: 988, startPoint y: 204, endPoint x: 985, endPoint y: 220, distance: 16.5
click at [985, 220] on div at bounding box center [551, 418] width 1102 height 1013
drag, startPoint x: 1009, startPoint y: 199, endPoint x: 1009, endPoint y: 215, distance: 15.3
click at [1009, 215] on div at bounding box center [551, 418] width 1102 height 1013
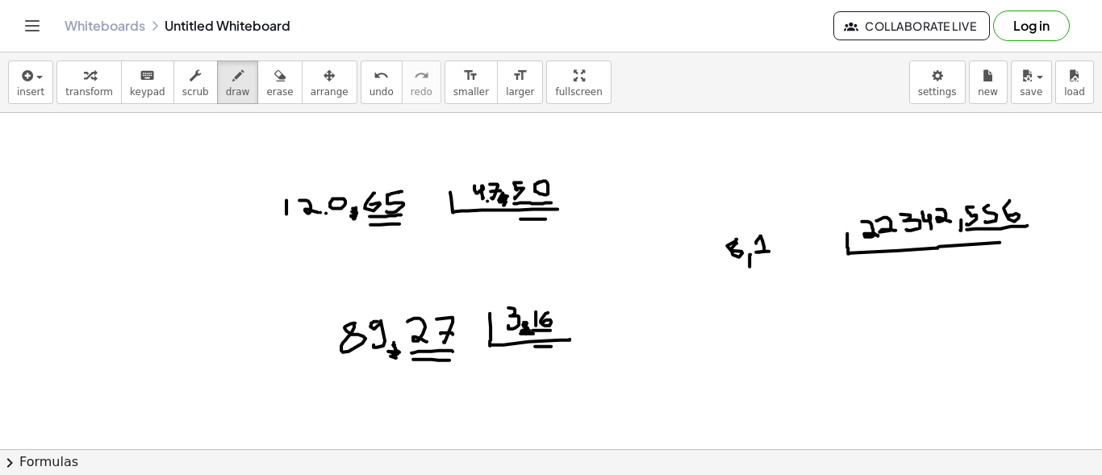
drag, startPoint x: 967, startPoint y: 228, endPoint x: 1027, endPoint y: 224, distance: 60.6
click at [1027, 224] on div at bounding box center [551, 418] width 1102 height 1013
drag, startPoint x: 759, startPoint y: 259, endPoint x: 770, endPoint y: 259, distance: 10.5
click at [770, 259] on div at bounding box center [551, 418] width 1102 height 1013
click at [780, 236] on div at bounding box center [551, 418] width 1102 height 1013
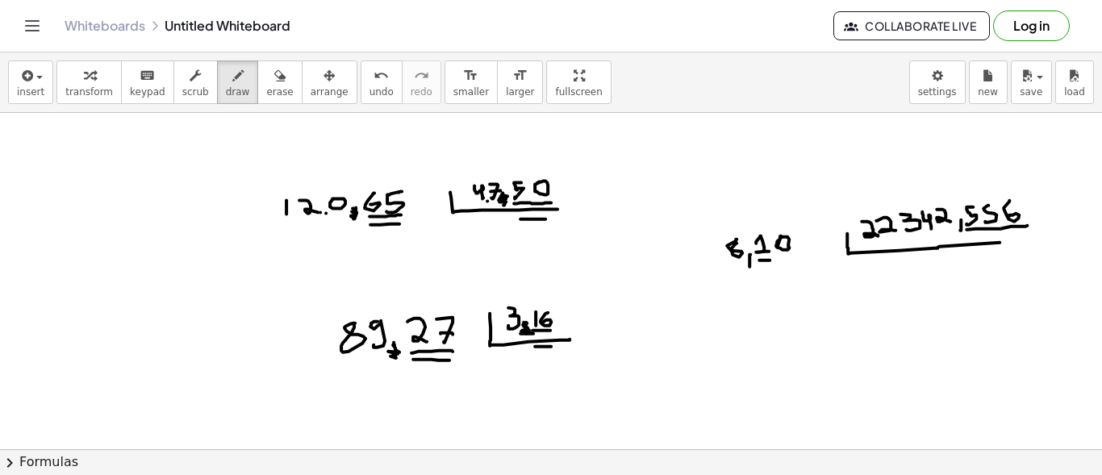
drag, startPoint x: 778, startPoint y: 246, endPoint x: 780, endPoint y: 236, distance: 10.8
click at [780, 236] on div at bounding box center [551, 418] width 1102 height 1013
click at [800, 235] on div at bounding box center [551, 418] width 1102 height 1013
drag, startPoint x: 771, startPoint y: 261, endPoint x: 816, endPoint y: 253, distance: 45.9
click at [816, 253] on div at bounding box center [551, 418] width 1102 height 1013
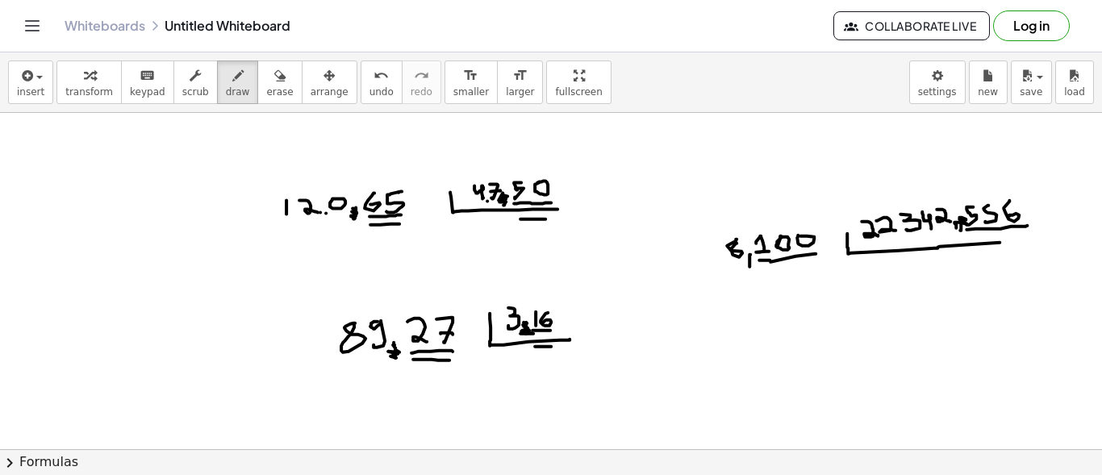
drag, startPoint x: 956, startPoint y: 227, endPoint x: 959, endPoint y: 216, distance: 11.0
click at [959, 216] on div at bounding box center [551, 418] width 1102 height 1013
drag, startPoint x: 743, startPoint y: 263, endPoint x: 749, endPoint y: 247, distance: 17.1
click at [749, 247] on div at bounding box center [551, 418] width 1102 height 1013
click at [898, 230] on div at bounding box center [551, 418] width 1102 height 1013
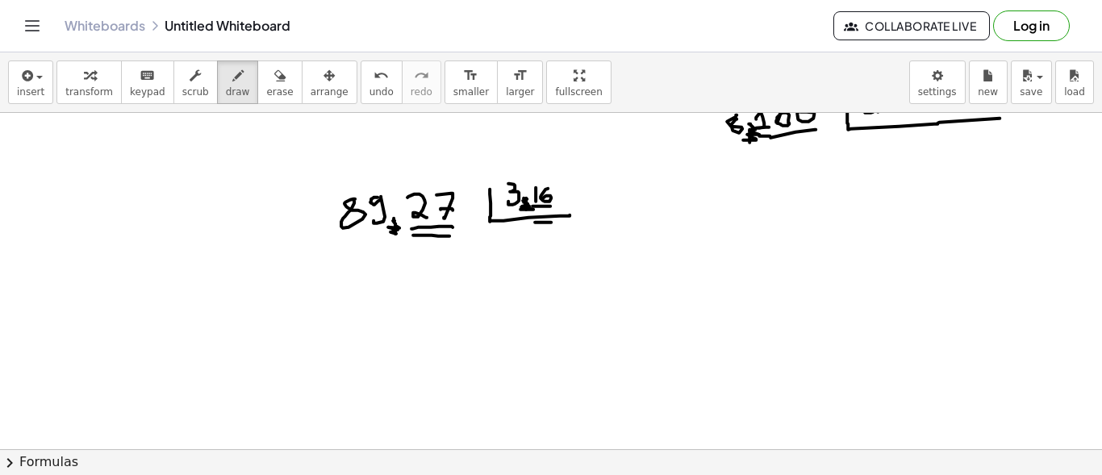
scroll to position [362, 0]
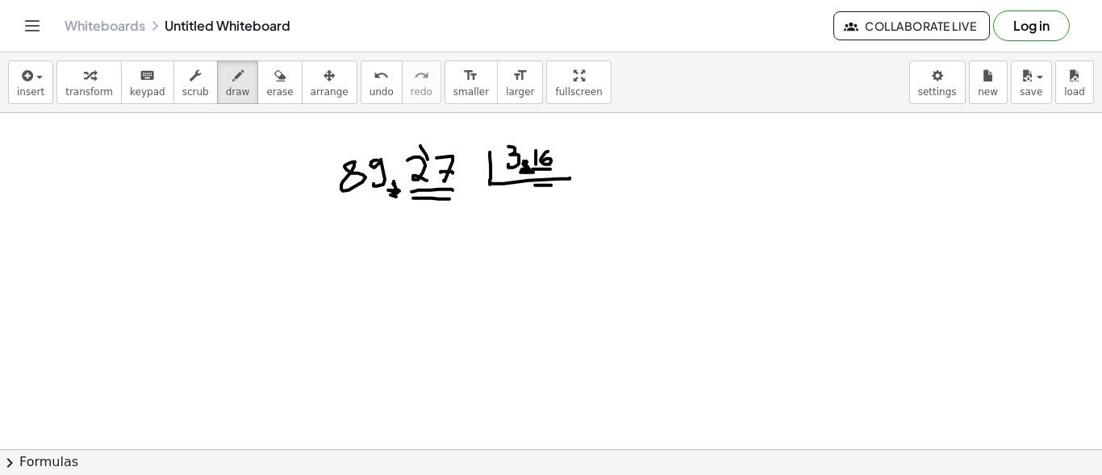
drag, startPoint x: 420, startPoint y: 144, endPoint x: 428, endPoint y: 157, distance: 15.2
click at [428, 157] on div at bounding box center [551, 257] width 1102 height 1013
